Goal: Check status: Check status

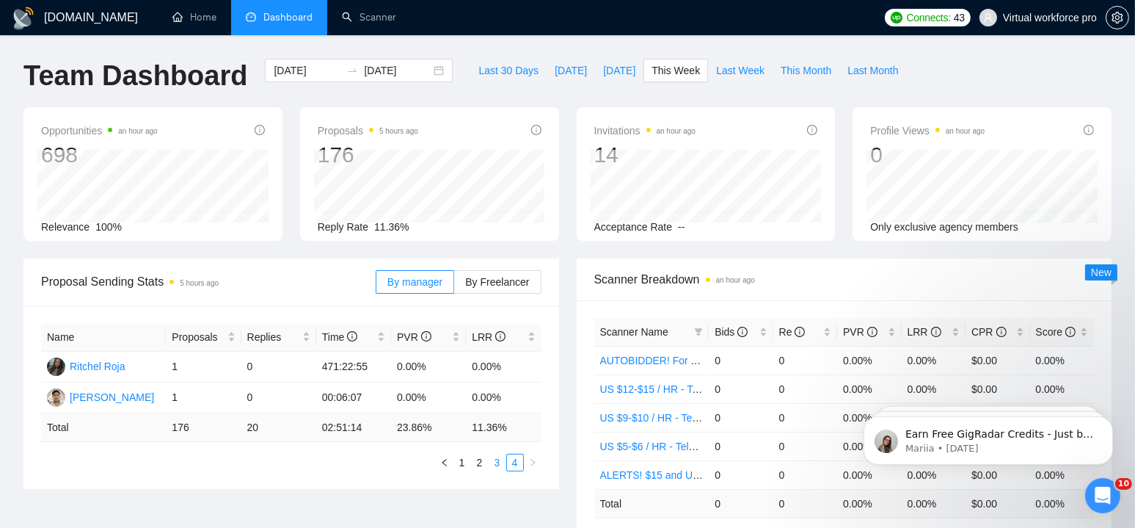
click at [495, 398] on link "3" at bounding box center [497, 462] width 16 height 16
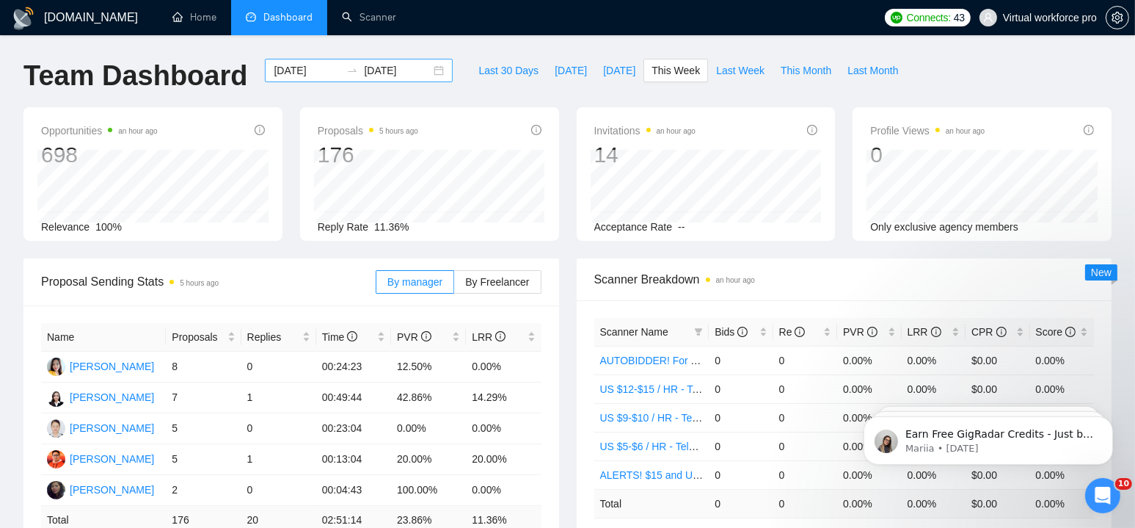
click at [430, 73] on div "[DATE] [DATE]" at bounding box center [359, 70] width 188 height 23
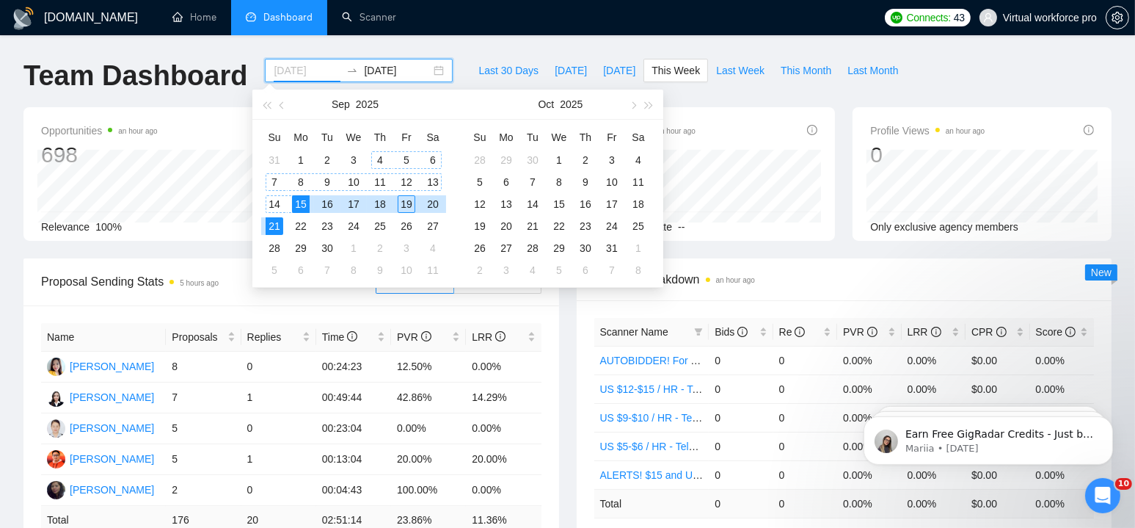
type input "[DATE]"
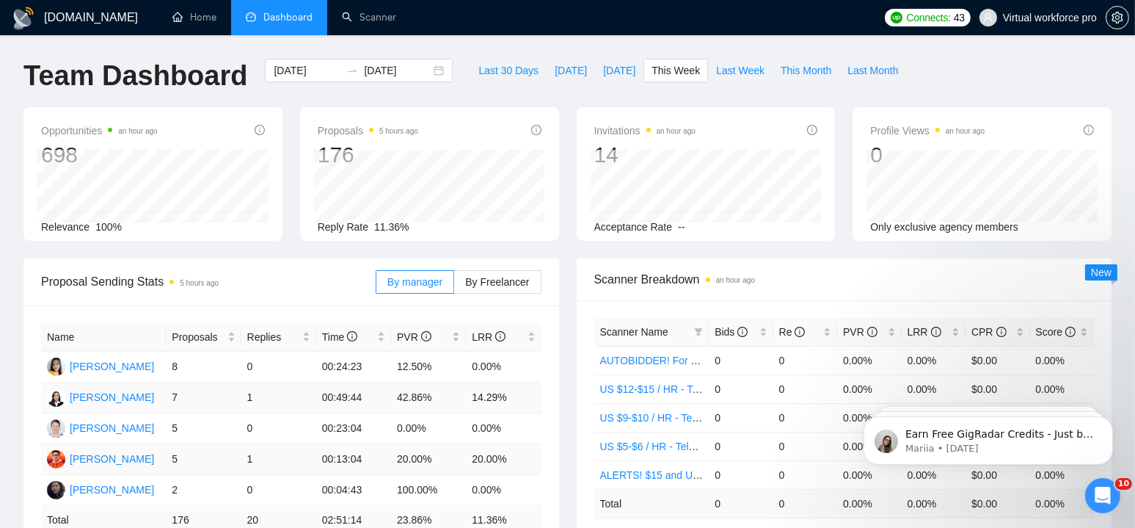
scroll to position [147, 0]
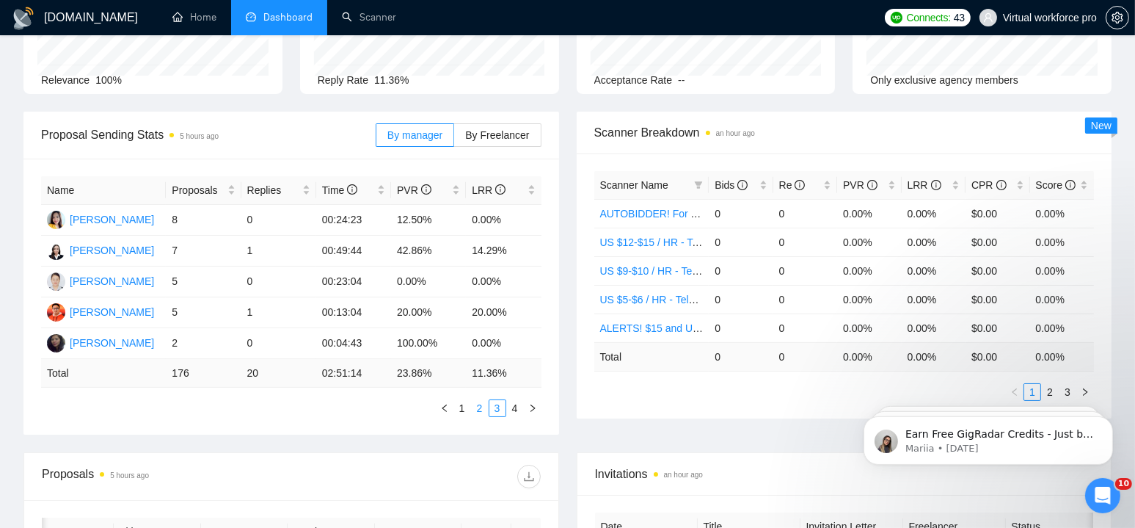
click at [477, 398] on link "2" at bounding box center [480, 408] width 16 height 16
click at [459, 398] on link "1" at bounding box center [462, 408] width 16 height 16
click at [512, 398] on link "4" at bounding box center [515, 408] width 16 height 16
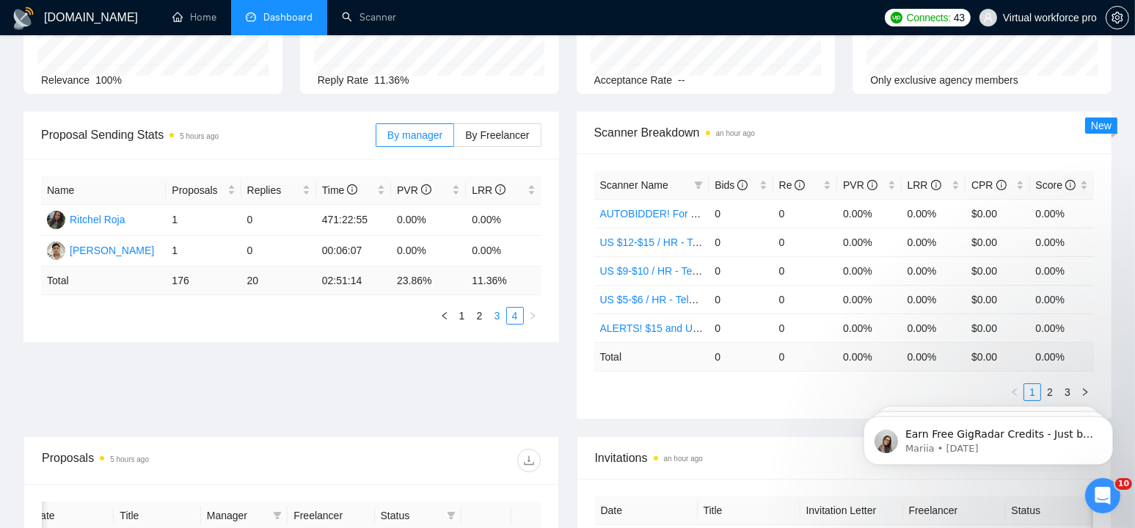
click at [498, 316] on link "3" at bounding box center [497, 315] width 16 height 16
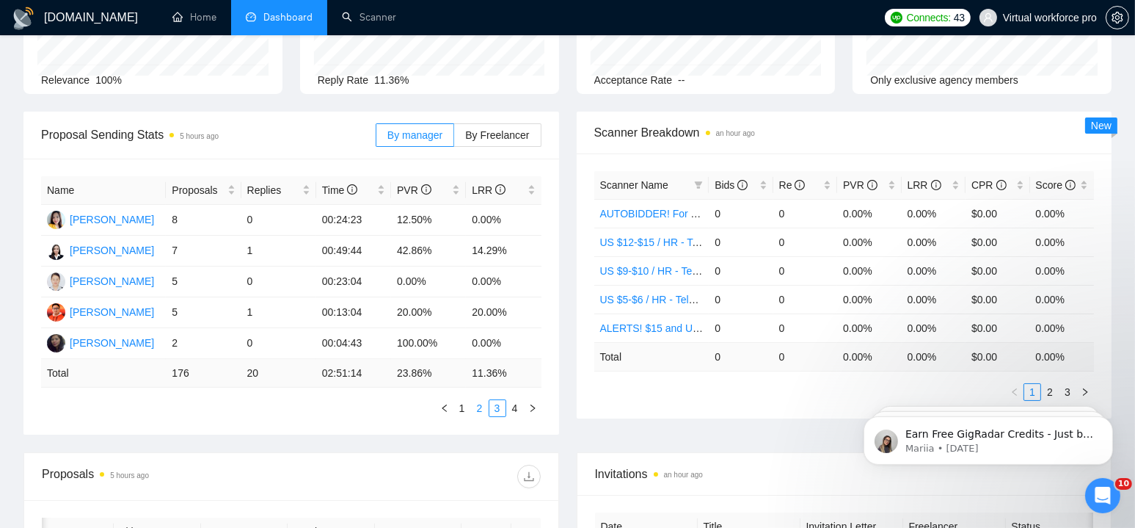
click at [480, 398] on link "2" at bounding box center [480, 408] width 16 height 16
click at [464, 398] on link "1" at bounding box center [462, 408] width 16 height 16
click at [481, 398] on link "2" at bounding box center [480, 408] width 16 height 16
click at [493, 398] on link "3" at bounding box center [497, 408] width 16 height 16
